Goal: Transaction & Acquisition: Download file/media

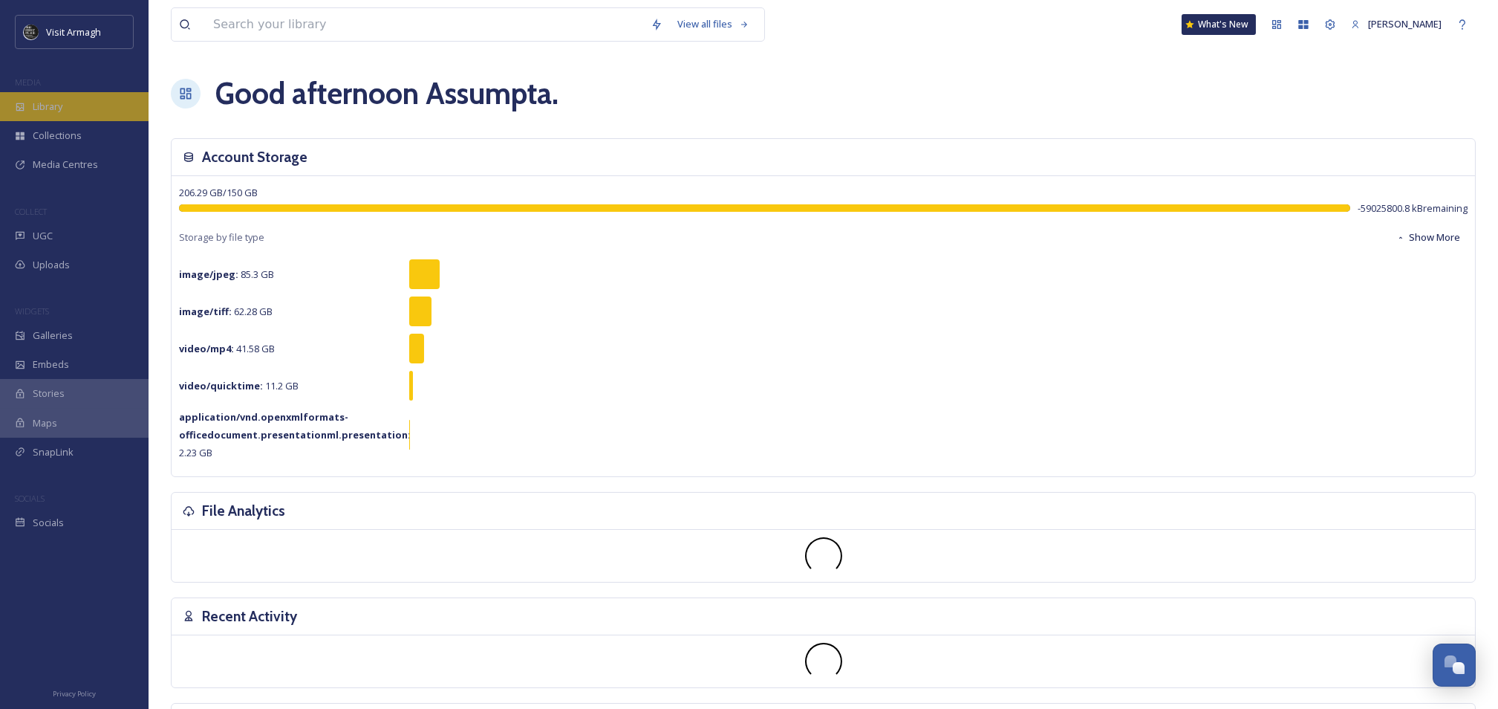
click at [40, 100] on span "Library" at bounding box center [48, 107] width 30 height 14
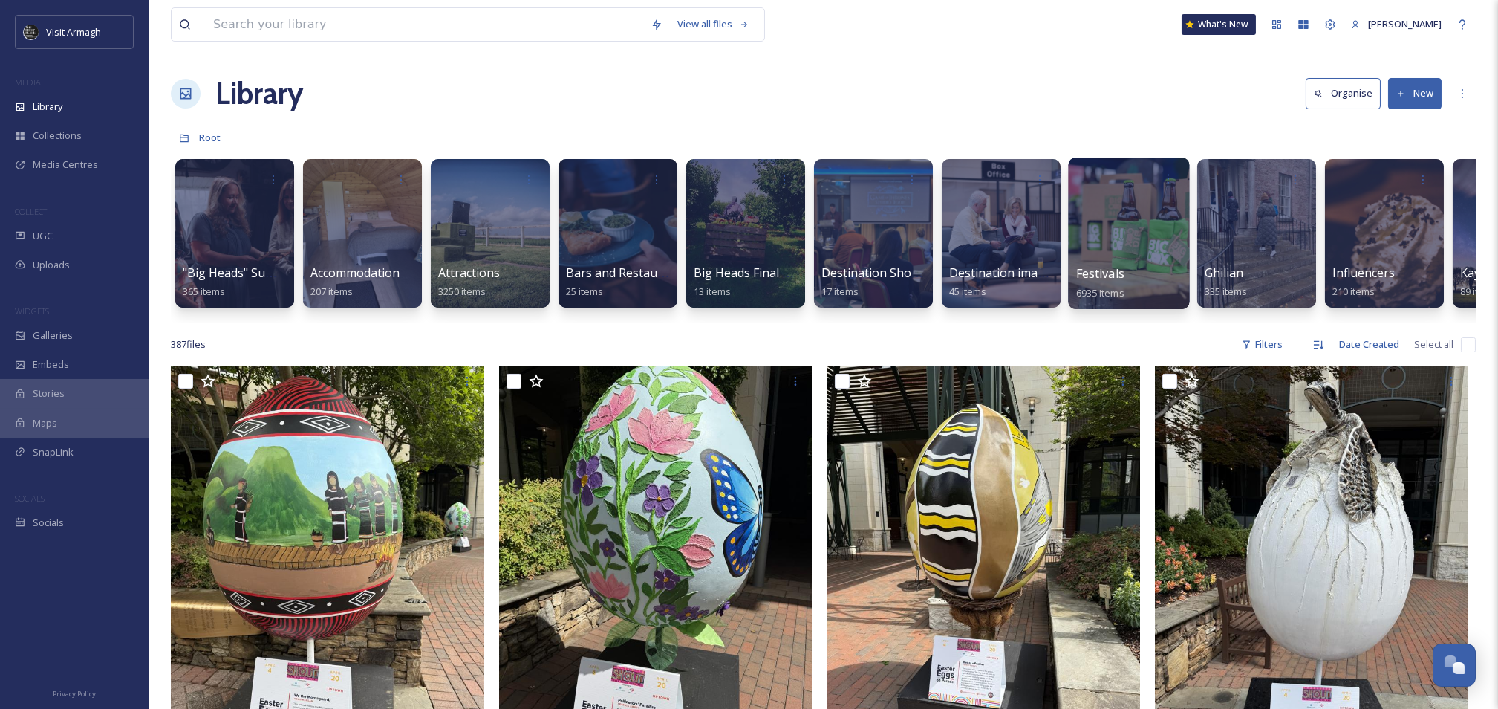
click at [1108, 241] on div at bounding box center [1128, 233] width 121 height 152
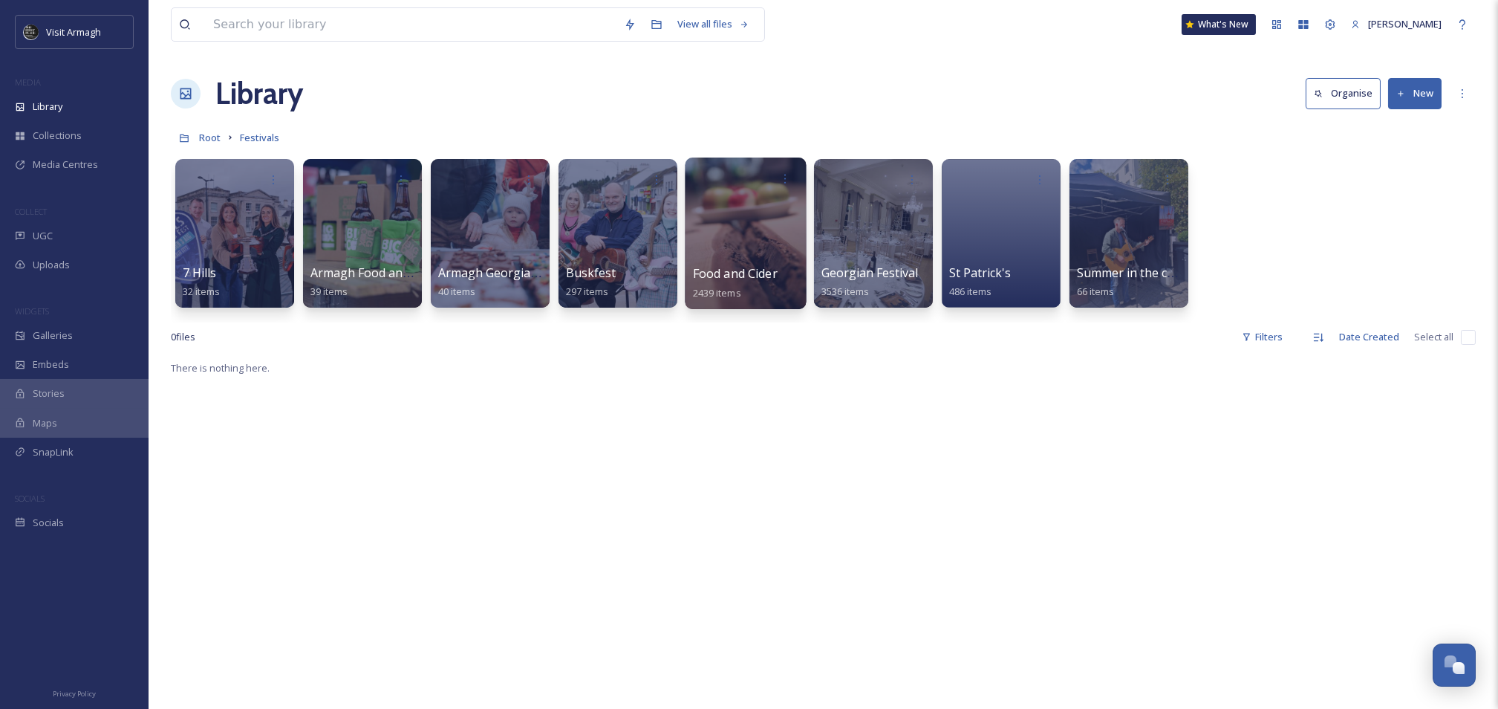
click at [742, 239] on div at bounding box center [745, 233] width 121 height 152
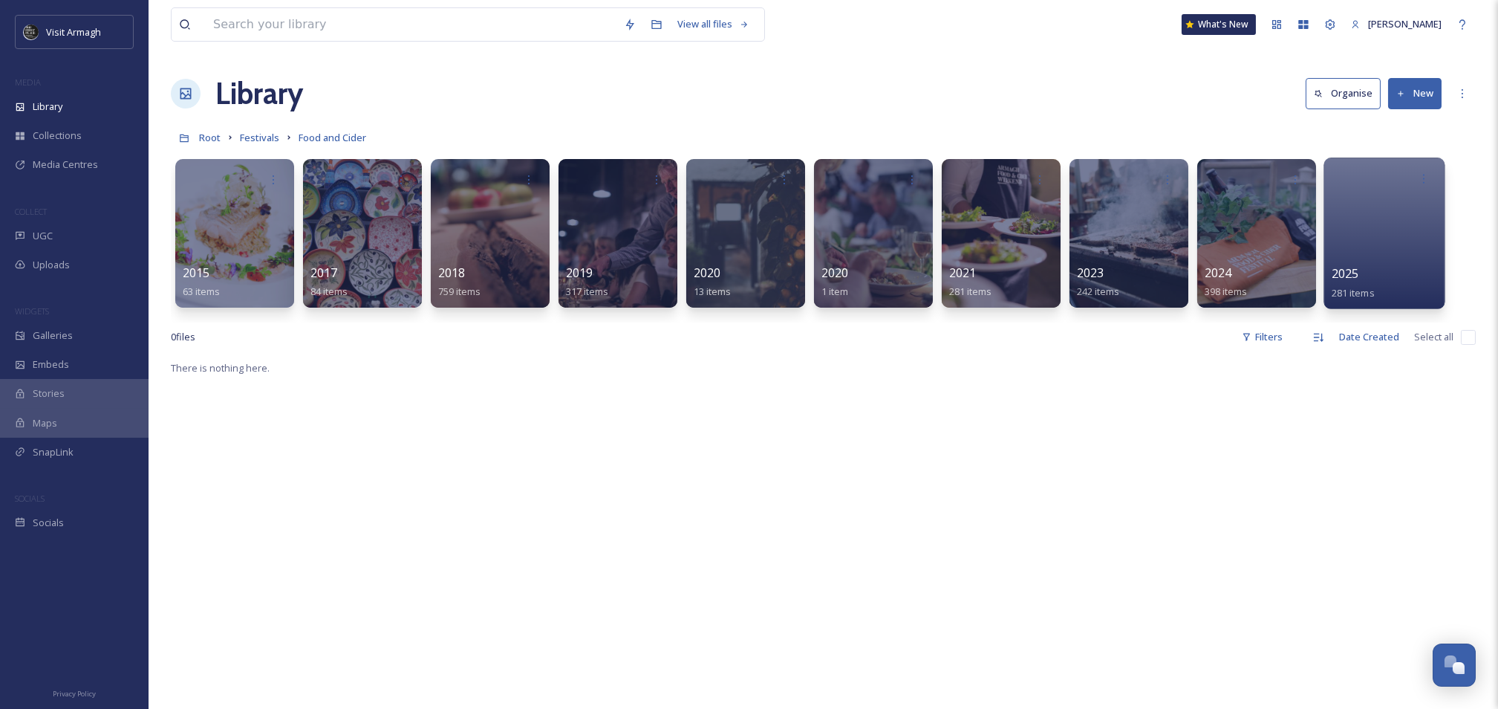
click at [1349, 240] on div at bounding box center [1384, 233] width 121 height 152
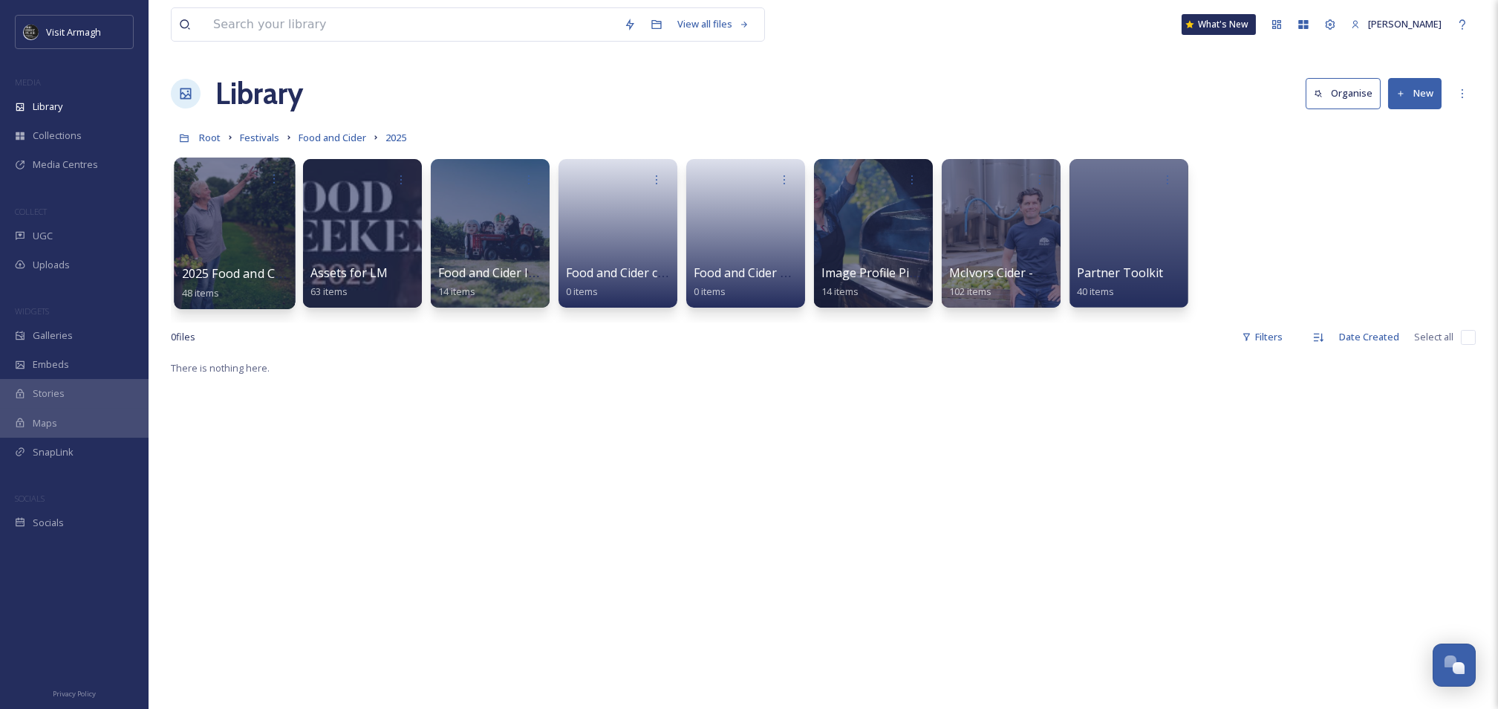
click at [255, 227] on div at bounding box center [234, 233] width 121 height 152
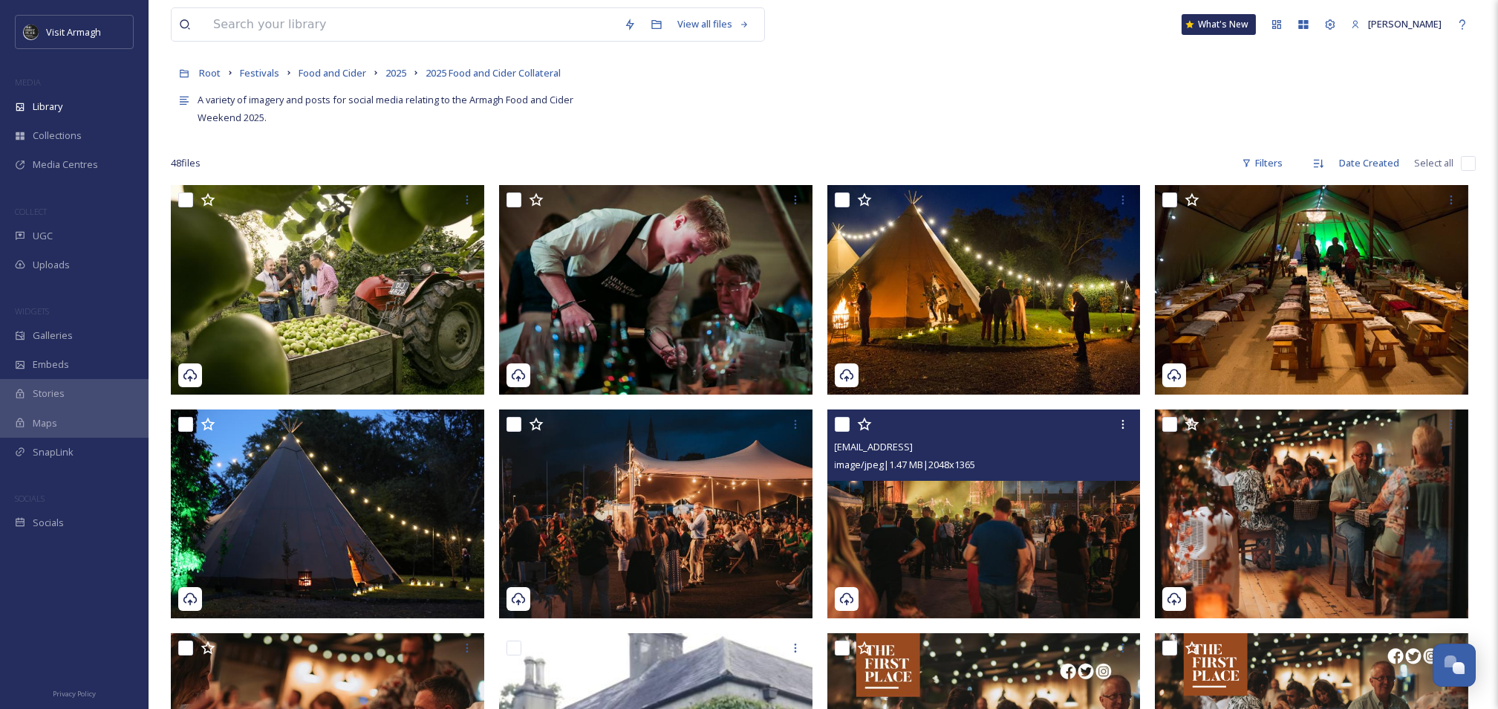
scroll to position [198, 0]
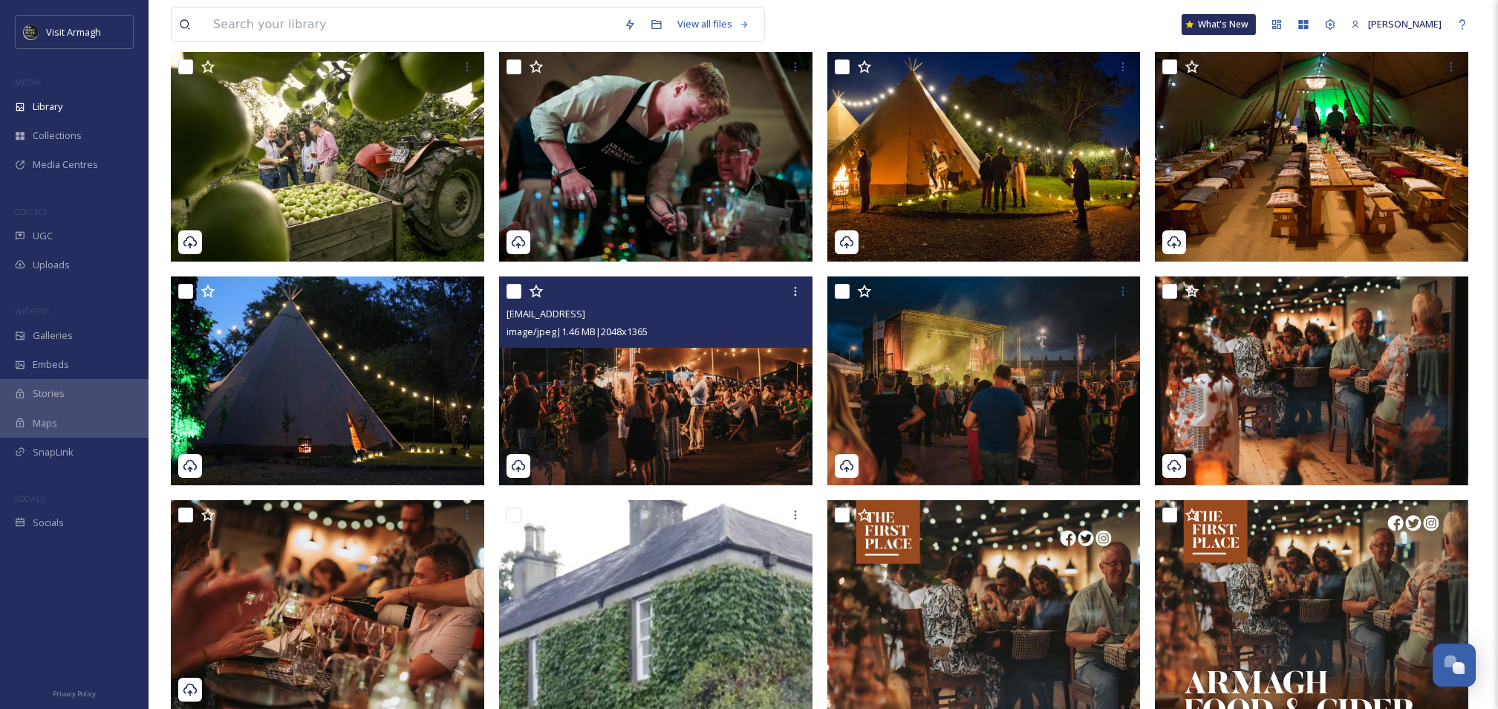
click at [669, 395] on img at bounding box center [656, 380] width 314 height 209
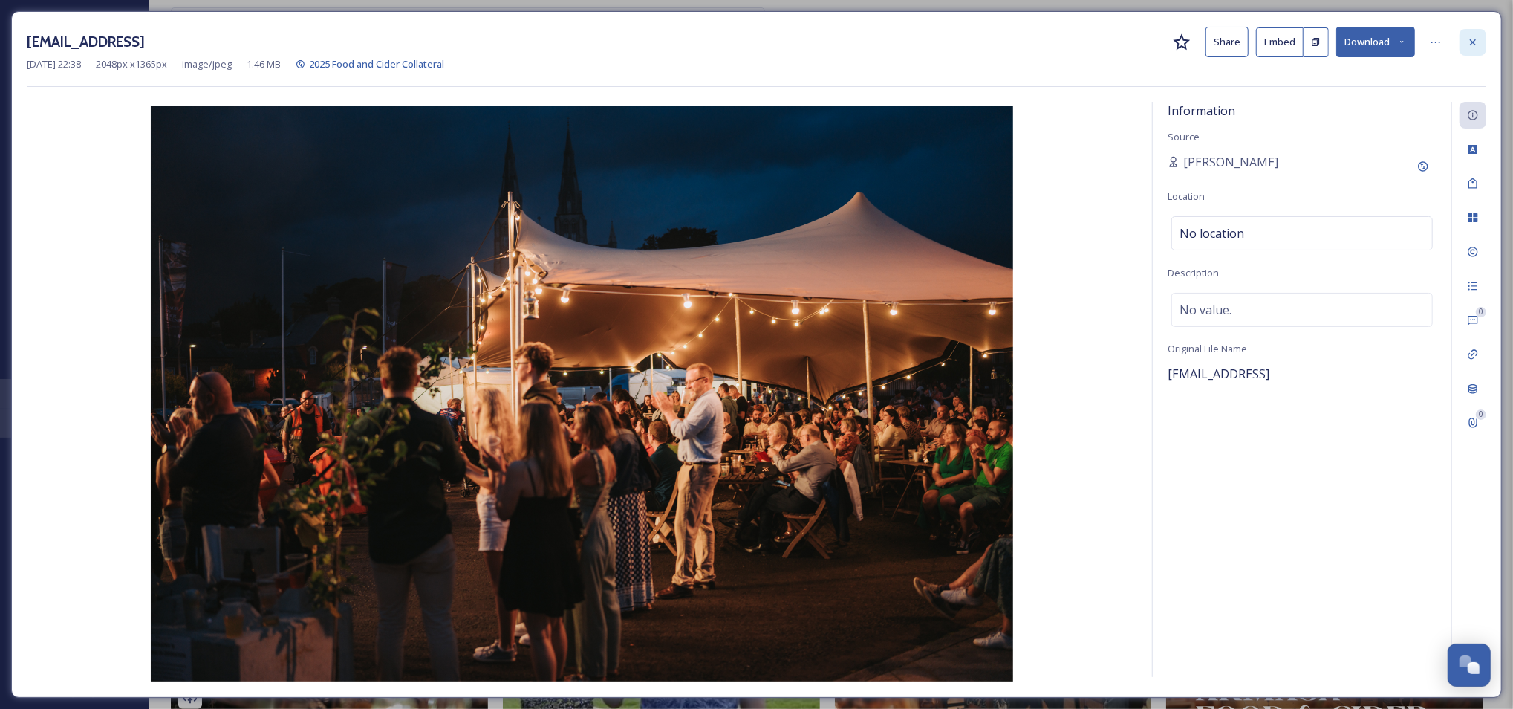
click at [1472, 45] on icon at bounding box center [1473, 42] width 12 height 12
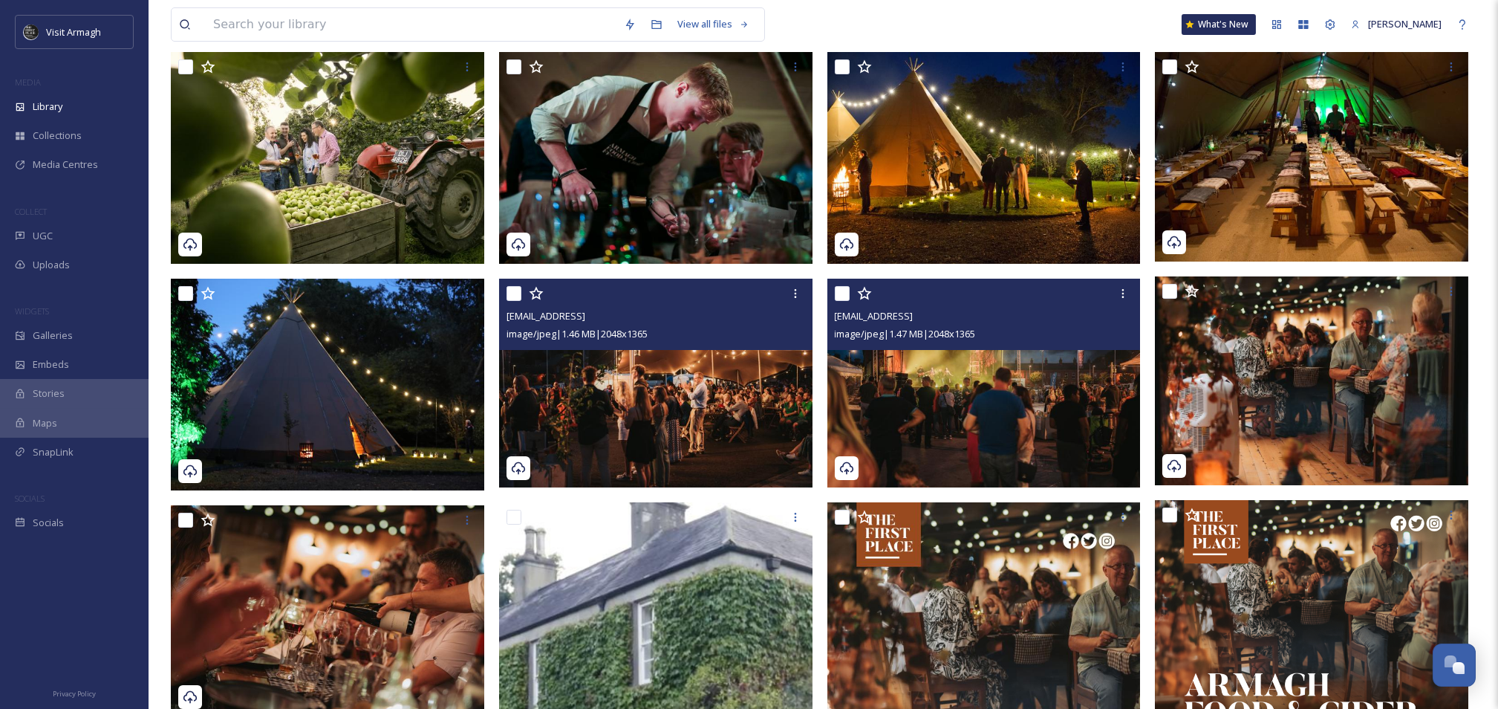
click at [1016, 392] on img at bounding box center [985, 383] width 314 height 209
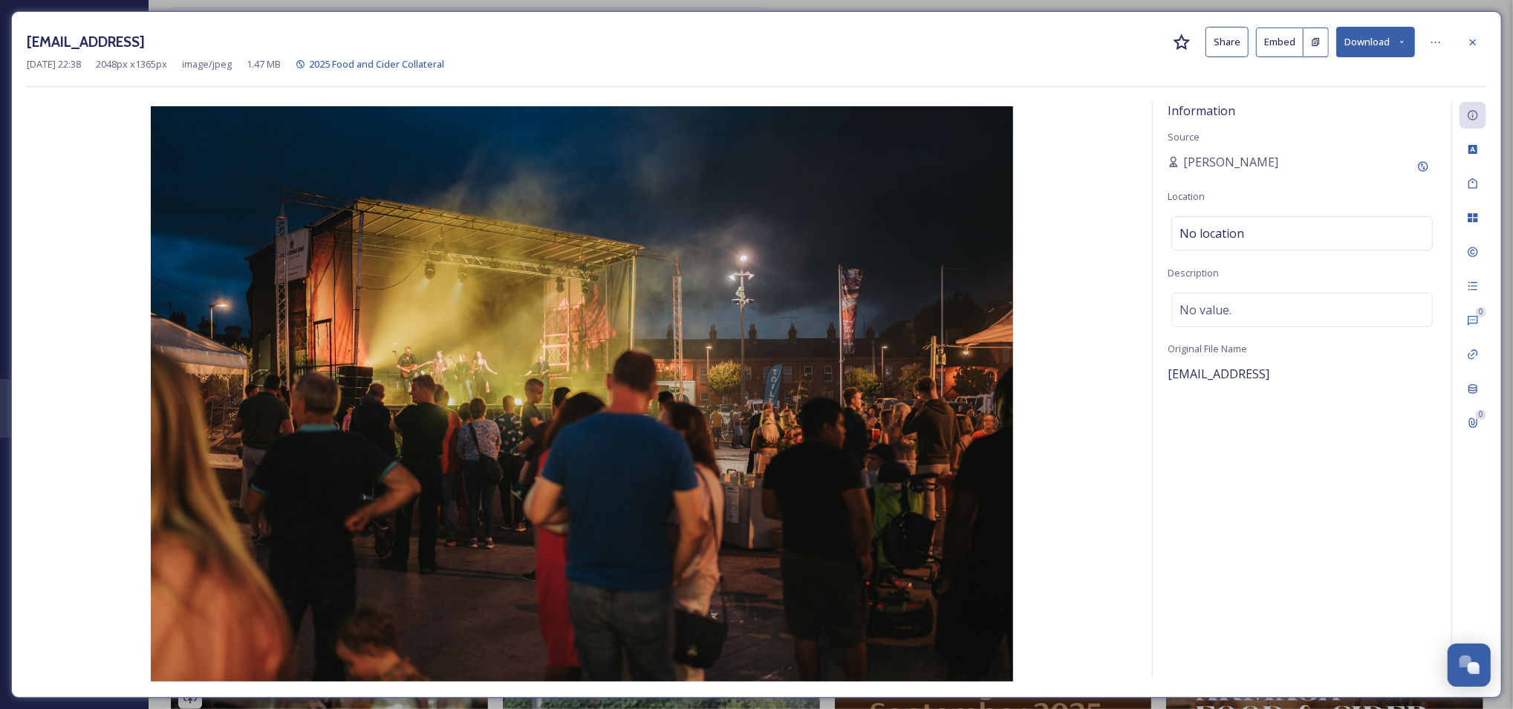
click at [1359, 40] on button "Download" at bounding box center [1375, 42] width 79 height 30
click at [1325, 76] on span "Download Original (2048 x 1365)" at bounding box center [1337, 76] width 140 height 14
click at [1478, 45] on icon at bounding box center [1473, 42] width 12 height 12
